Goal: Transaction & Acquisition: Purchase product/service

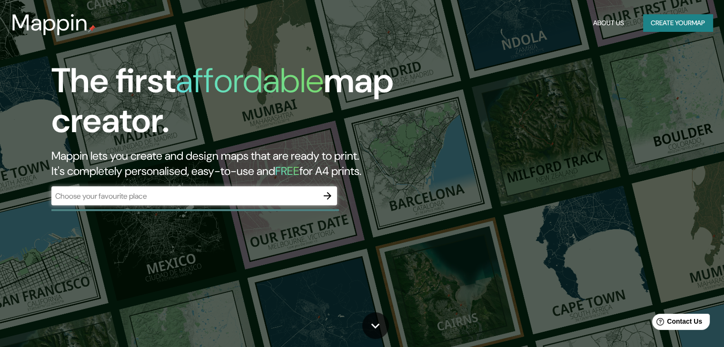
click at [125, 189] on div "​" at bounding box center [193, 195] width 285 height 19
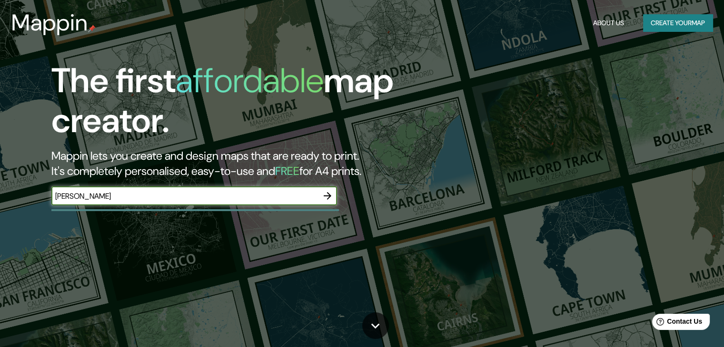
type input "villavicencio"
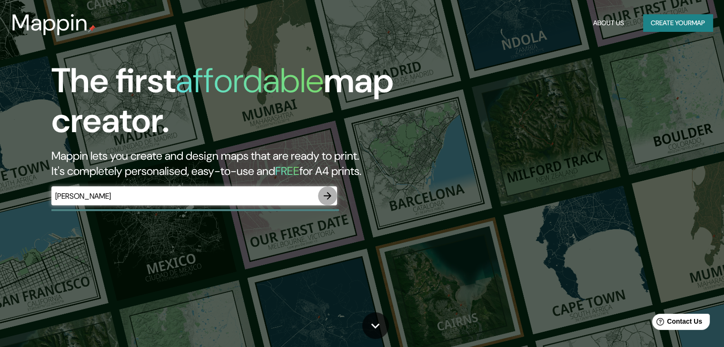
click at [328, 196] on icon "button" at bounding box center [327, 195] width 11 height 11
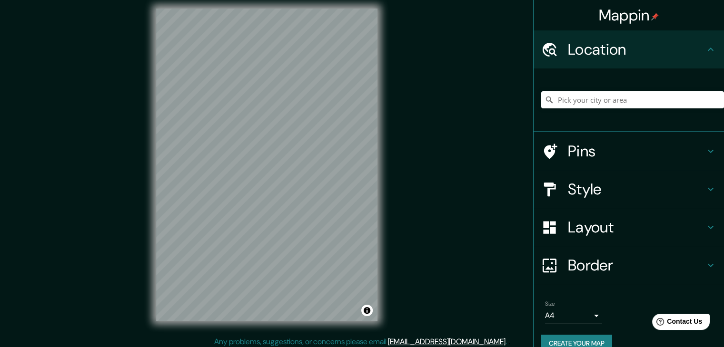
scroll to position [11, 0]
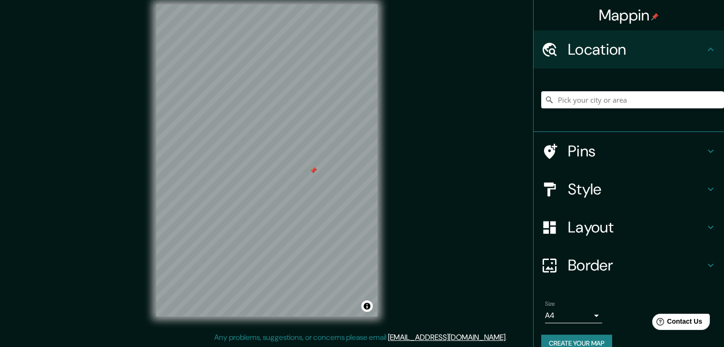
drag, startPoint x: 287, startPoint y: 174, endPoint x: 314, endPoint y: 172, distance: 27.7
click at [314, 172] on div at bounding box center [313, 171] width 8 height 8
drag, startPoint x: 310, startPoint y: 168, endPoint x: 312, endPoint y: 175, distance: 6.5
click at [312, 174] on div at bounding box center [316, 177] width 8 height 8
click at [314, 177] on div at bounding box center [315, 177] width 8 height 8
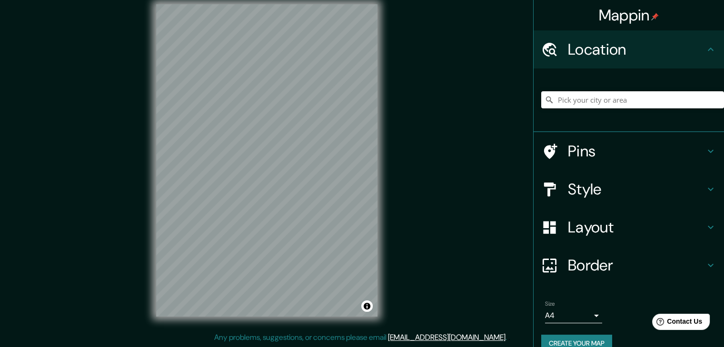
click at [575, 103] on input "Pick your city or area" at bounding box center [632, 99] width 183 height 17
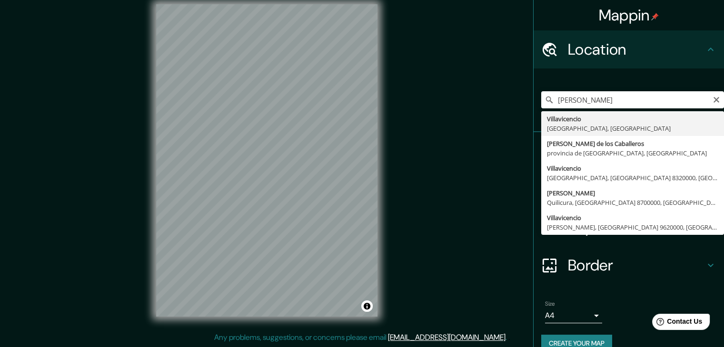
type input "Villavicencio, Departamento del Meta, Colombia"
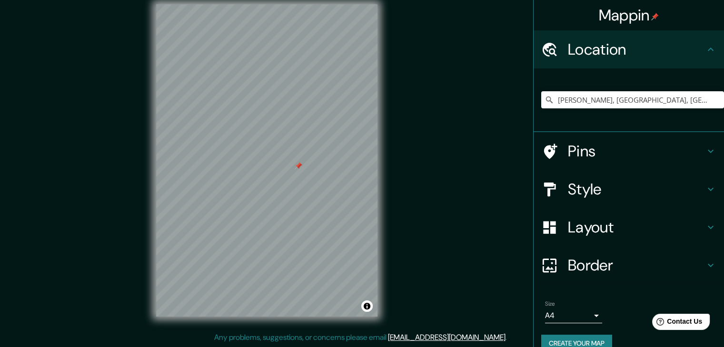
click at [294, 168] on div at bounding box center [298, 166] width 8 height 8
drag, startPoint x: 292, startPoint y: 168, endPoint x: 275, endPoint y: 174, distance: 18.1
click at [281, 173] on div at bounding box center [285, 170] width 8 height 8
click at [278, 171] on div at bounding box center [277, 171] width 8 height 8
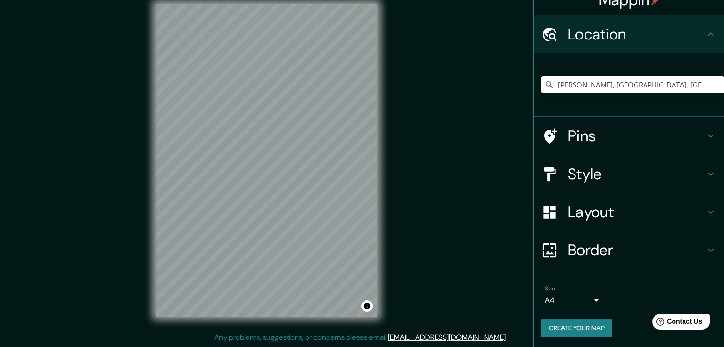
scroll to position [16, 0]
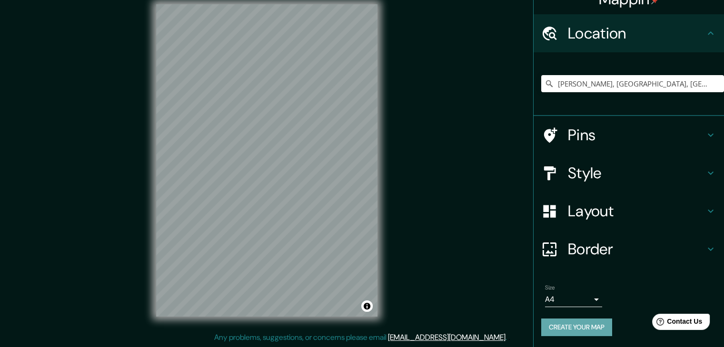
click at [579, 324] on button "Create your map" at bounding box center [576, 328] width 71 height 18
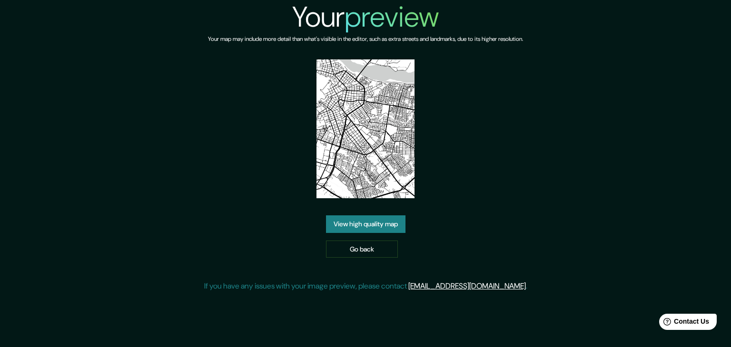
click at [396, 221] on link "View high quality map" at bounding box center [365, 225] width 79 height 18
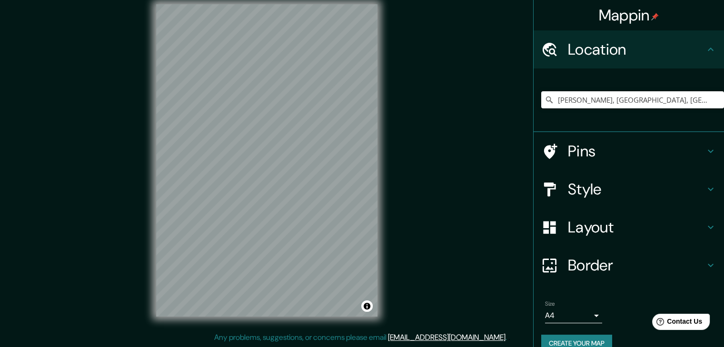
click at [697, 96] on input "[PERSON_NAME], [GEOGRAPHIC_DATA], [GEOGRAPHIC_DATA]" at bounding box center [632, 99] width 183 height 17
click at [700, 105] on input "[PERSON_NAME], [GEOGRAPHIC_DATA], [GEOGRAPHIC_DATA]" at bounding box center [632, 99] width 183 height 17
drag, startPoint x: 706, startPoint y: 101, endPoint x: 698, endPoint y: 106, distance: 9.2
click at [698, 106] on input "Villavicencio, Departamento del Meta, Colombia" at bounding box center [632, 99] width 183 height 17
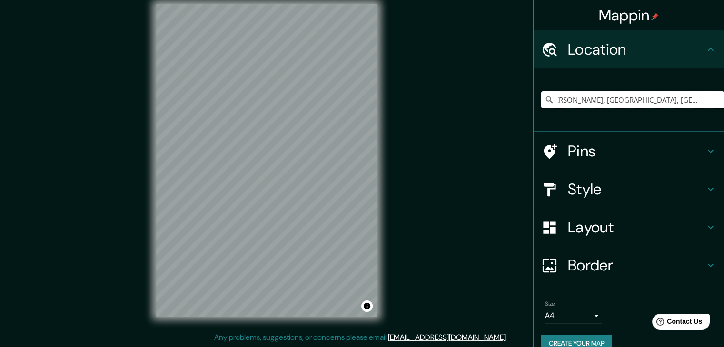
click at [701, 100] on input "Villavicencio, Departamento del Meta, Colombia" at bounding box center [632, 99] width 183 height 17
click at [700, 101] on input "Villavicencio, Departamento del Meta, Colombia" at bounding box center [632, 99] width 183 height 17
click at [668, 107] on input "Villavicencio, Departamento del Meta, Colombia" at bounding box center [632, 99] width 183 height 17
click at [700, 101] on input "Villavicencio, Departamento del Meta, Colombia" at bounding box center [632, 99] width 183 height 17
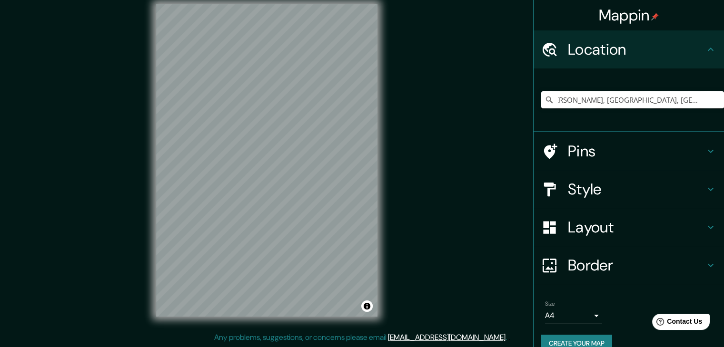
drag, startPoint x: 701, startPoint y: 100, endPoint x: 610, endPoint y: 112, distance: 91.2
click at [610, 112] on div "Villavicencio, Departamento del Meta, Colombia" at bounding box center [632, 100] width 183 height 48
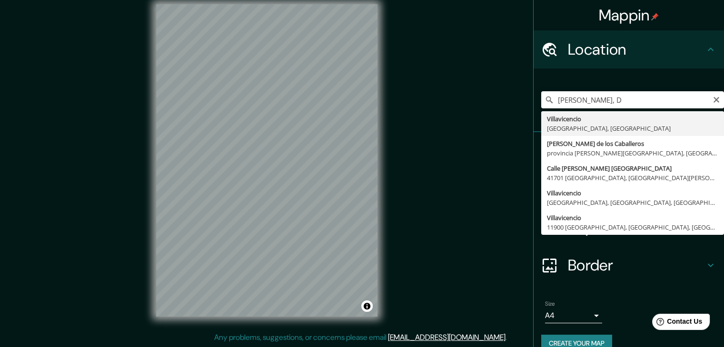
type input "Villavicencio, Departamento del Meta, Colombia"
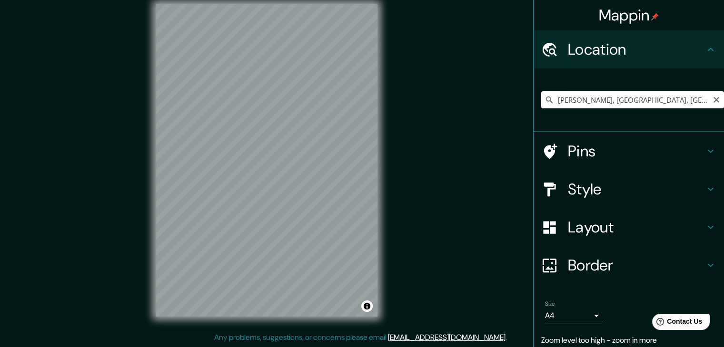
click at [635, 101] on input "Villavicencio, Departamento del Meta, Colombia" at bounding box center [632, 99] width 183 height 17
click at [712, 99] on icon "Clear" at bounding box center [716, 100] width 8 height 8
click at [668, 105] on input "Pick your city or area" at bounding box center [632, 99] width 183 height 17
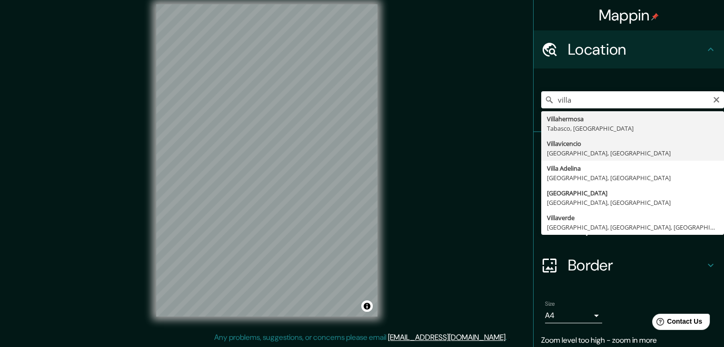
type input "Villavicencio, Departamento del Meta, Colombia"
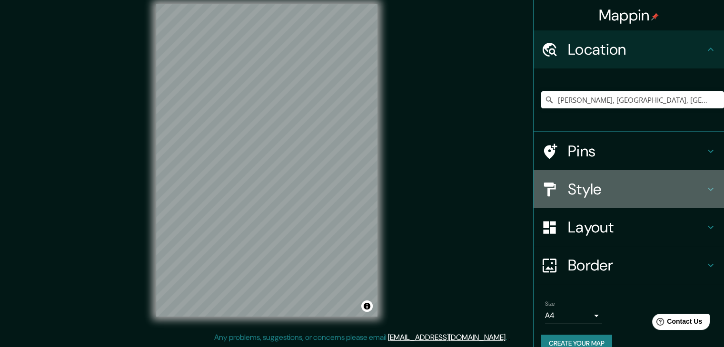
click at [705, 193] on icon at bounding box center [710, 189] width 11 height 11
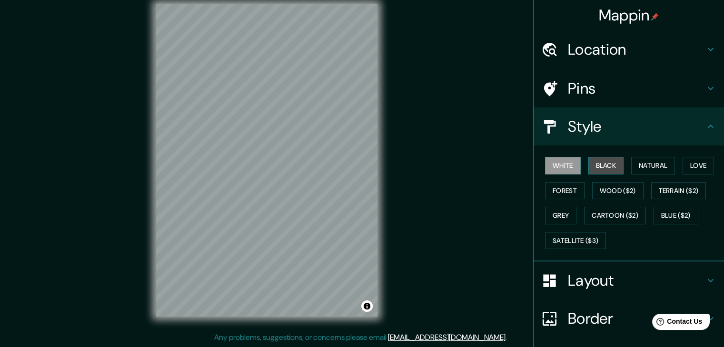
click at [606, 169] on button "Black" at bounding box center [606, 166] width 36 height 18
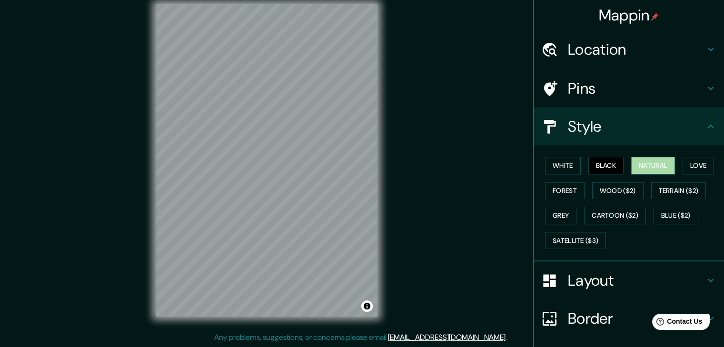
click at [632, 168] on button "Natural" at bounding box center [653, 166] width 44 height 18
click at [704, 164] on button "Love" at bounding box center [697, 166] width 31 height 18
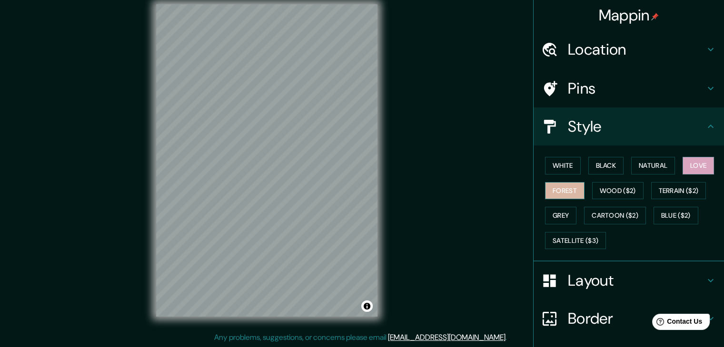
click at [561, 189] on button "Forest" at bounding box center [564, 191] width 39 height 18
click at [610, 191] on button "Wood ($2)" at bounding box center [617, 191] width 51 height 18
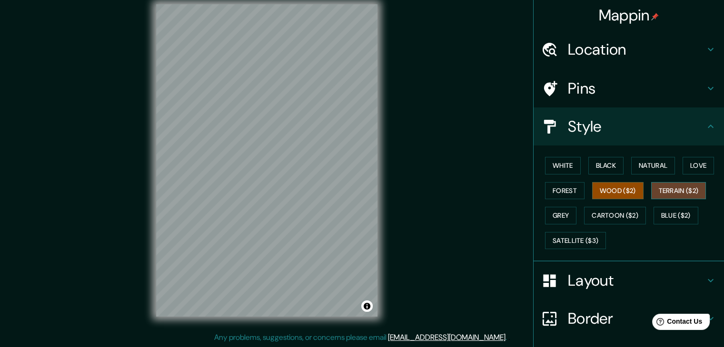
click at [678, 192] on button "Terrain ($2)" at bounding box center [678, 191] width 55 height 18
click at [549, 212] on button "Grey" at bounding box center [560, 216] width 31 height 18
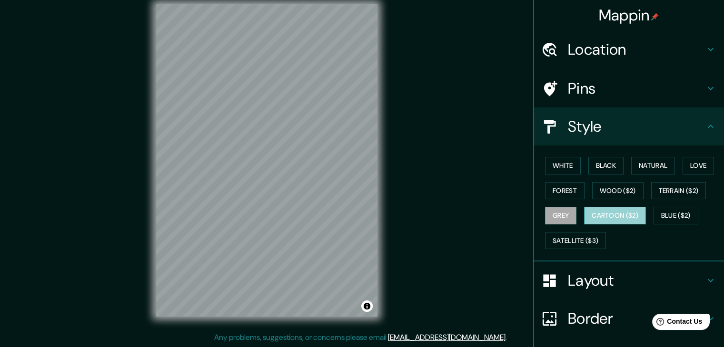
click at [622, 216] on button "Cartoon ($2)" at bounding box center [615, 216] width 62 height 18
click at [676, 215] on button "Blue ($2)" at bounding box center [675, 216] width 45 height 18
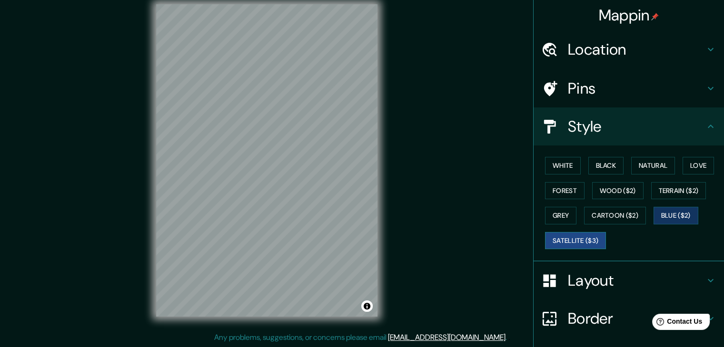
click at [588, 239] on button "Satellite ($3)" at bounding box center [575, 241] width 61 height 18
click at [564, 165] on button "White" at bounding box center [563, 166] width 36 height 18
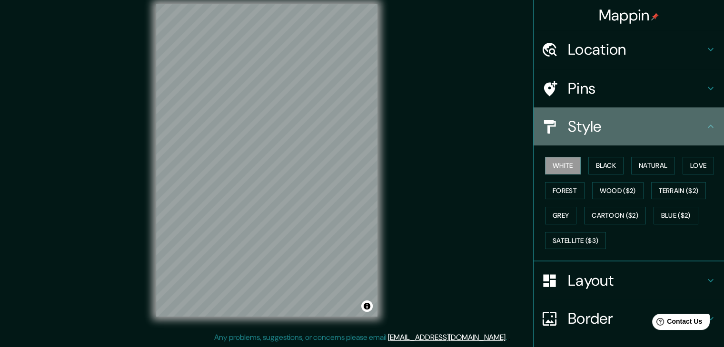
click at [697, 125] on h4 "Style" at bounding box center [636, 126] width 137 height 19
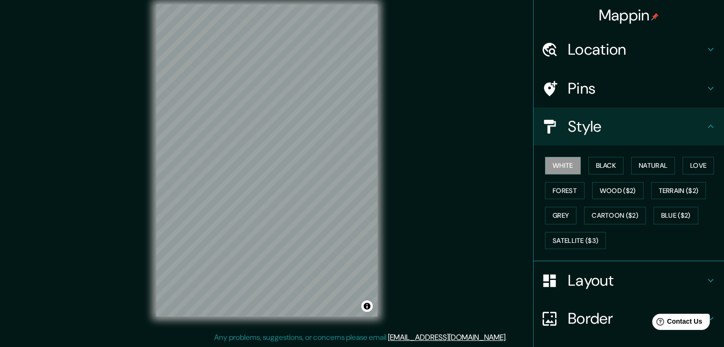
click at [705, 131] on icon at bounding box center [710, 126] width 11 height 11
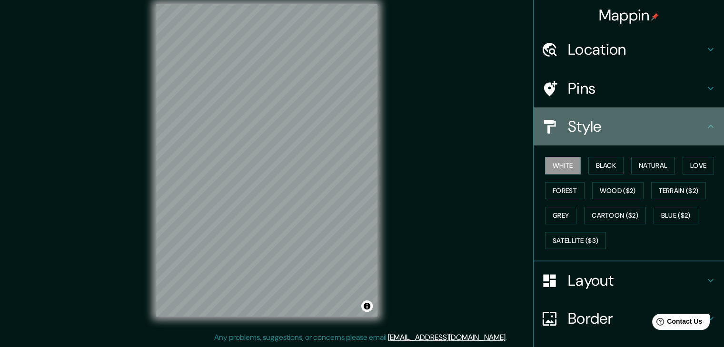
click at [705, 130] on icon at bounding box center [710, 126] width 11 height 11
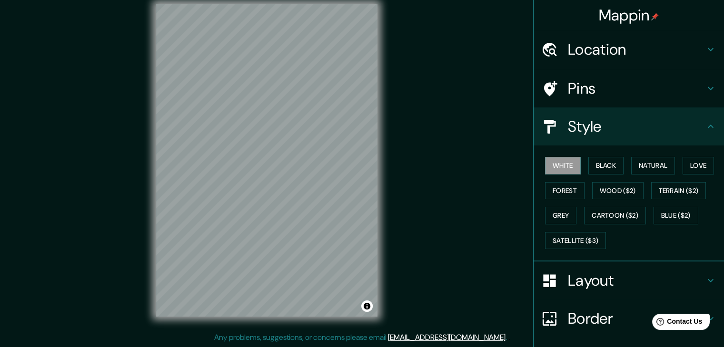
click at [552, 126] on div at bounding box center [554, 126] width 27 height 17
click at [705, 88] on icon at bounding box center [710, 88] width 11 height 11
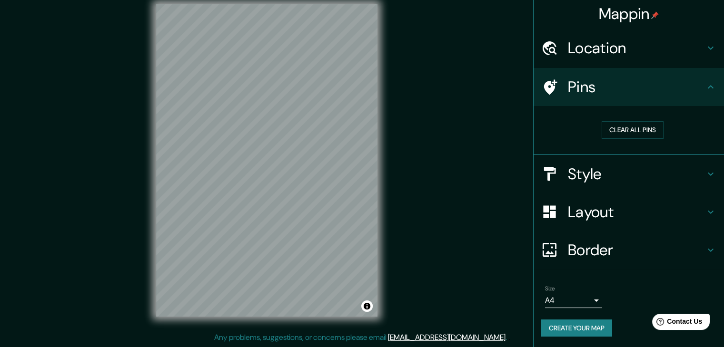
scroll to position [2, 0]
click at [705, 210] on icon at bounding box center [710, 211] width 11 height 11
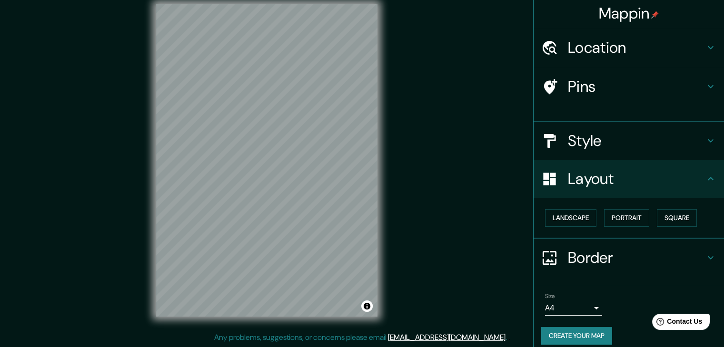
scroll to position [0, 0]
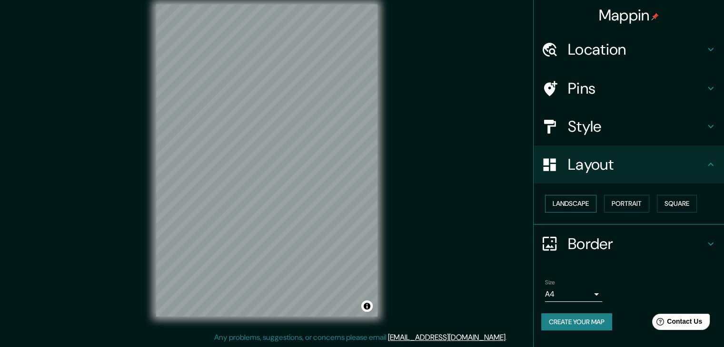
click at [569, 203] on button "Landscape" at bounding box center [570, 204] width 51 height 18
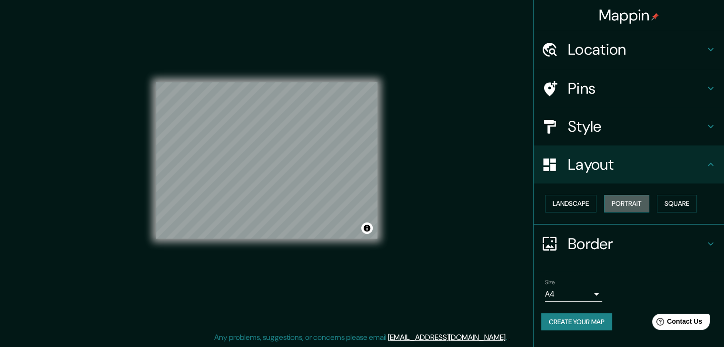
click at [628, 199] on button "Portrait" at bounding box center [626, 204] width 45 height 18
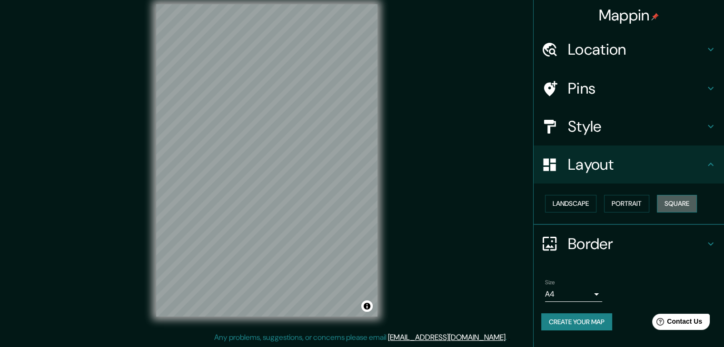
click at [671, 200] on button "Square" at bounding box center [677, 204] width 40 height 18
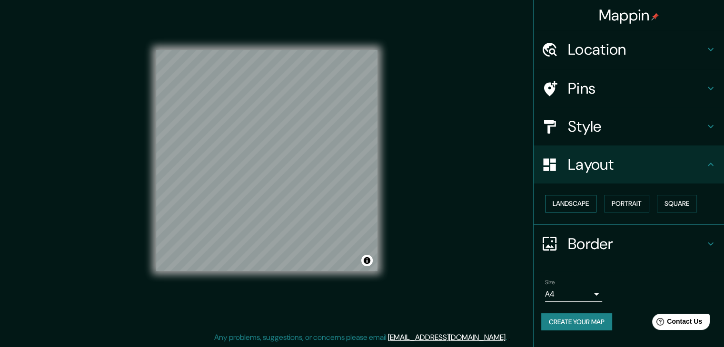
click at [578, 201] on button "Landscape" at bounding box center [570, 204] width 51 height 18
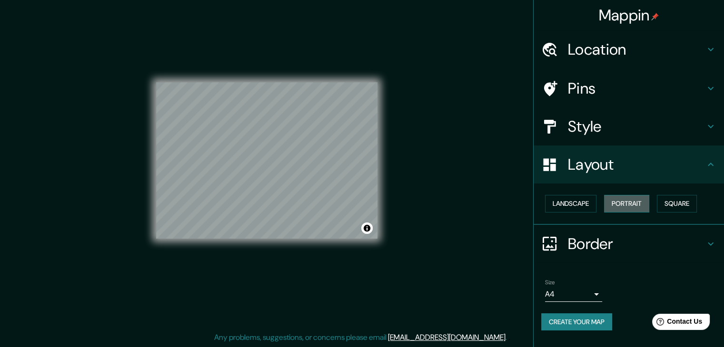
click at [634, 203] on button "Portrait" at bounding box center [626, 204] width 45 height 18
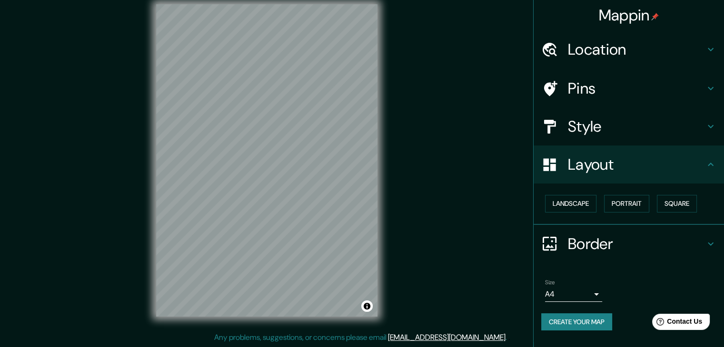
click at [712, 159] on icon at bounding box center [710, 164] width 11 height 11
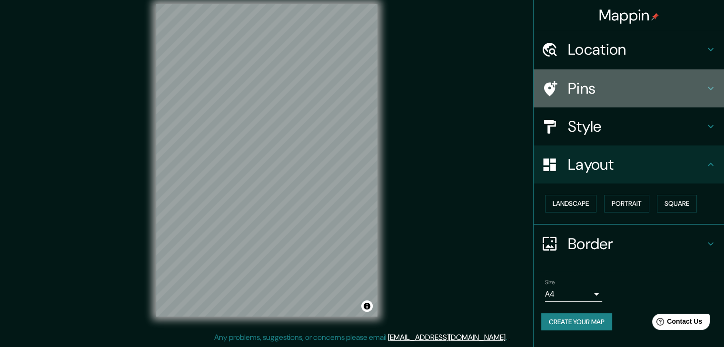
click at [705, 85] on icon at bounding box center [710, 88] width 11 height 11
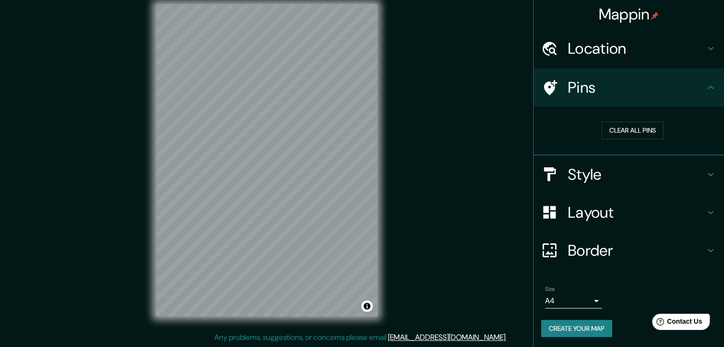
scroll to position [2, 0]
click at [707, 249] on icon at bounding box center [710, 249] width 6 height 3
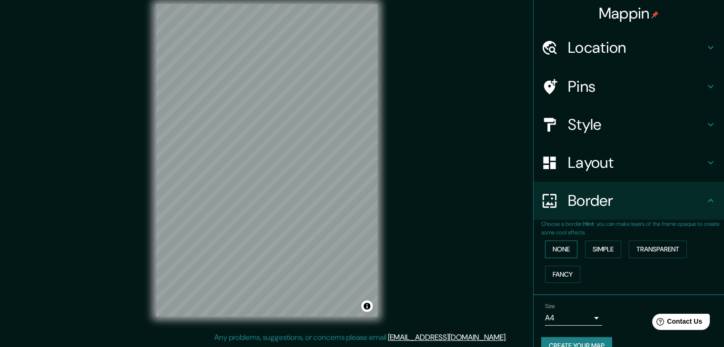
click at [555, 249] on button "None" at bounding box center [561, 250] width 32 height 18
click at [603, 244] on button "Simple" at bounding box center [603, 250] width 36 height 18
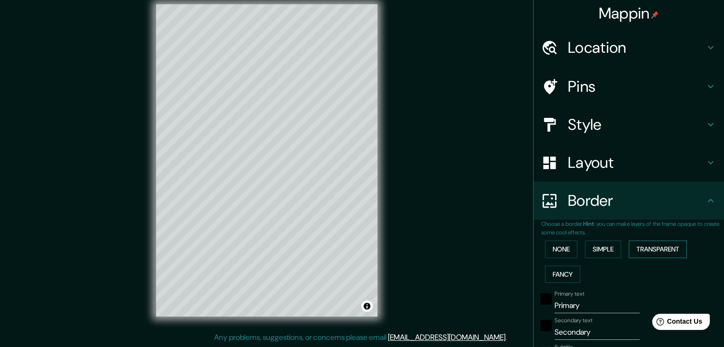
click at [645, 248] on button "Transparent" at bounding box center [657, 250] width 58 height 18
click at [545, 267] on button "Fancy" at bounding box center [562, 275] width 35 height 18
click at [553, 255] on button "None" at bounding box center [561, 250] width 32 height 18
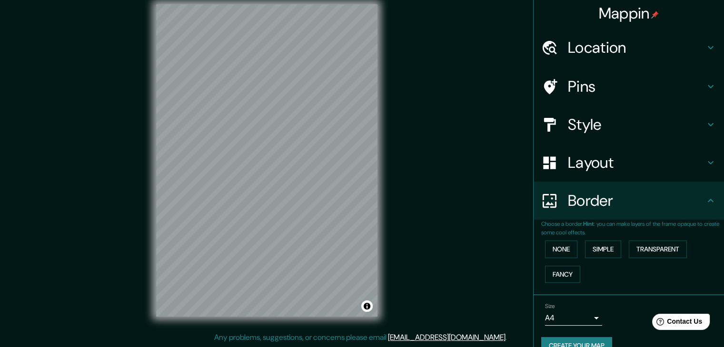
click at [693, 202] on h4 "Border" at bounding box center [636, 200] width 137 height 19
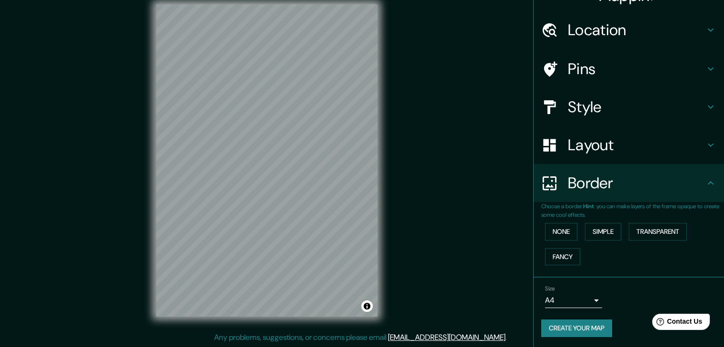
scroll to position [20, 0]
click at [567, 320] on button "Create your map" at bounding box center [576, 328] width 71 height 18
click at [593, 322] on button "Create your map" at bounding box center [576, 328] width 71 height 18
click at [568, 325] on button "Create your map" at bounding box center [576, 328] width 71 height 18
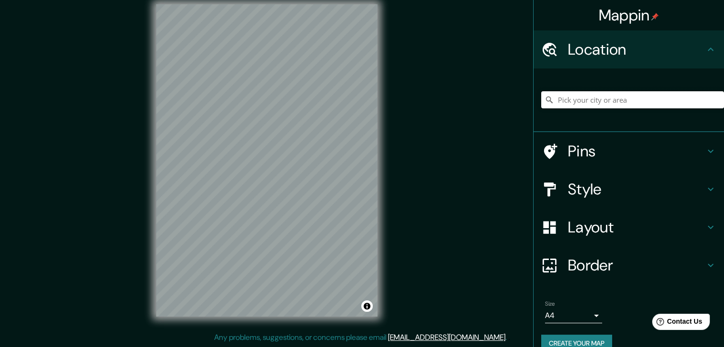
click at [579, 101] on input "Pick your city or area" at bounding box center [632, 99] width 183 height 17
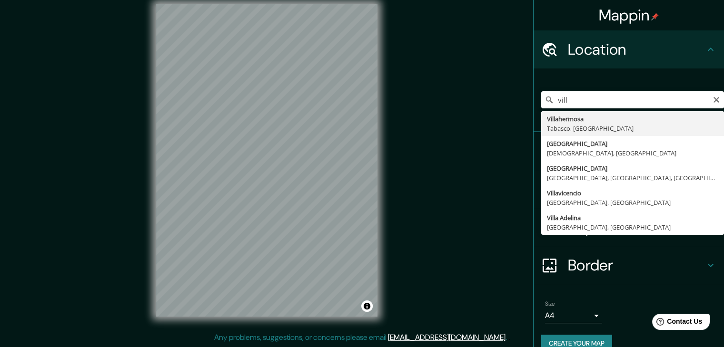
type input "Villavicencio, Departamento del Meta, Colombia"
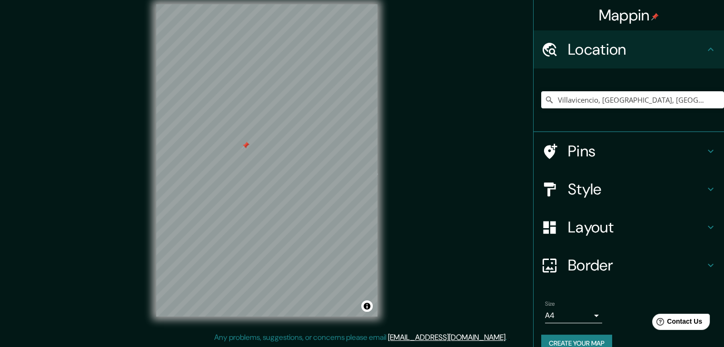
click at [248, 146] on div at bounding box center [246, 146] width 8 height 8
click at [554, 337] on button "Create your map" at bounding box center [576, 344] width 71 height 18
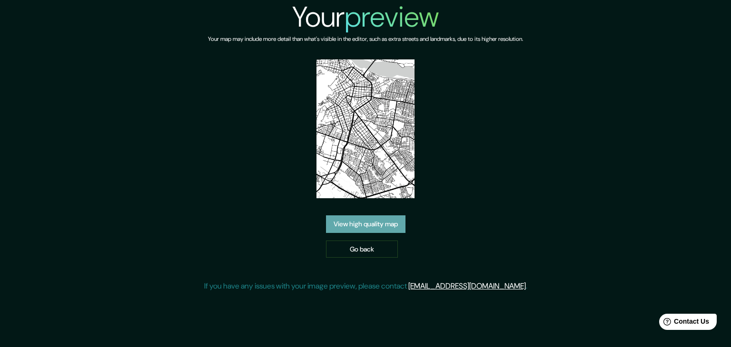
click at [363, 225] on link "View high quality map" at bounding box center [365, 225] width 79 height 18
